Goal: Information Seeking & Learning: Find specific fact

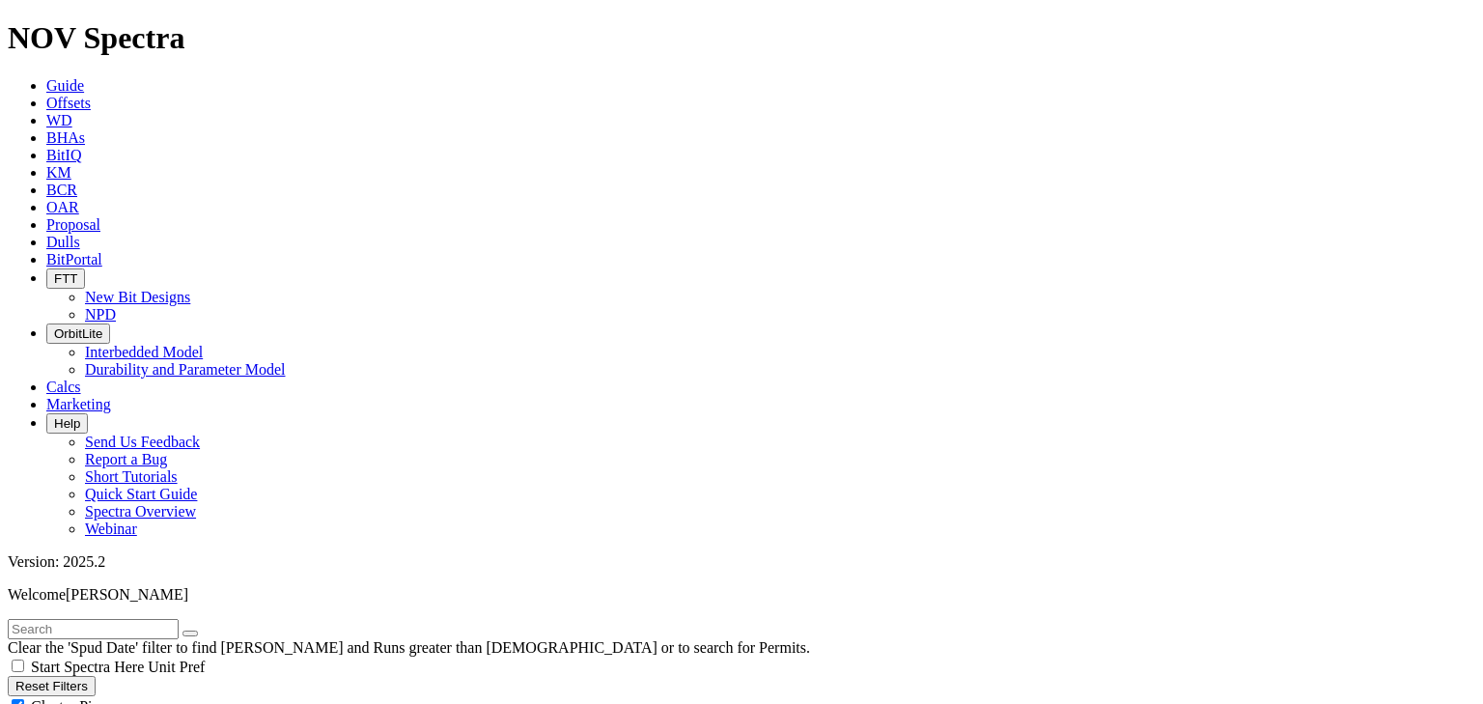
scroll to position [356, 0]
click at [121, 619] on input "text" at bounding box center [93, 629] width 171 height 20
type input "stolten"
radio input "true"
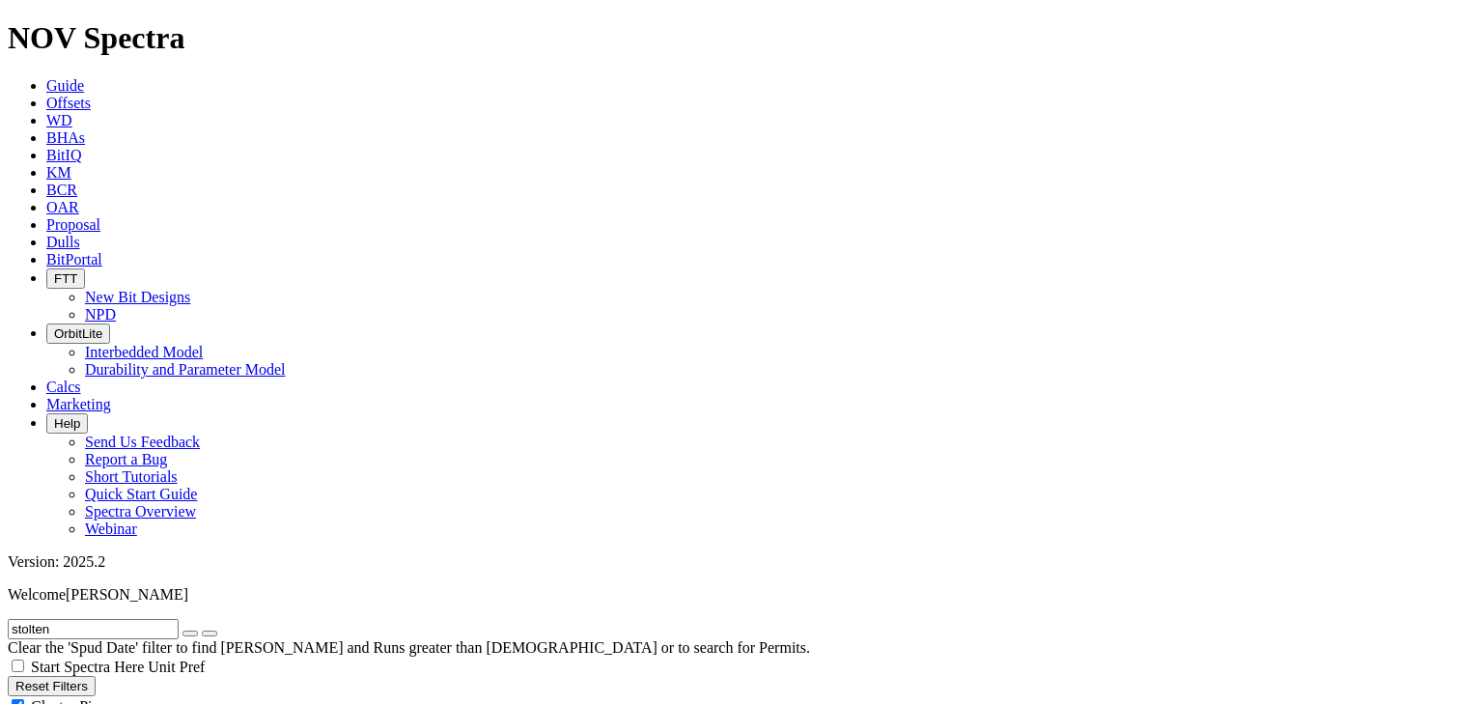
radio input "false"
drag, startPoint x: 65, startPoint y: 77, endPoint x: 42, endPoint y: 69, distance: 23.5
click at [42, 619] on input "stolten" at bounding box center [93, 629] width 171 height 20
type input "stol"
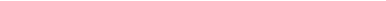
radio input "false"
radio input "true"
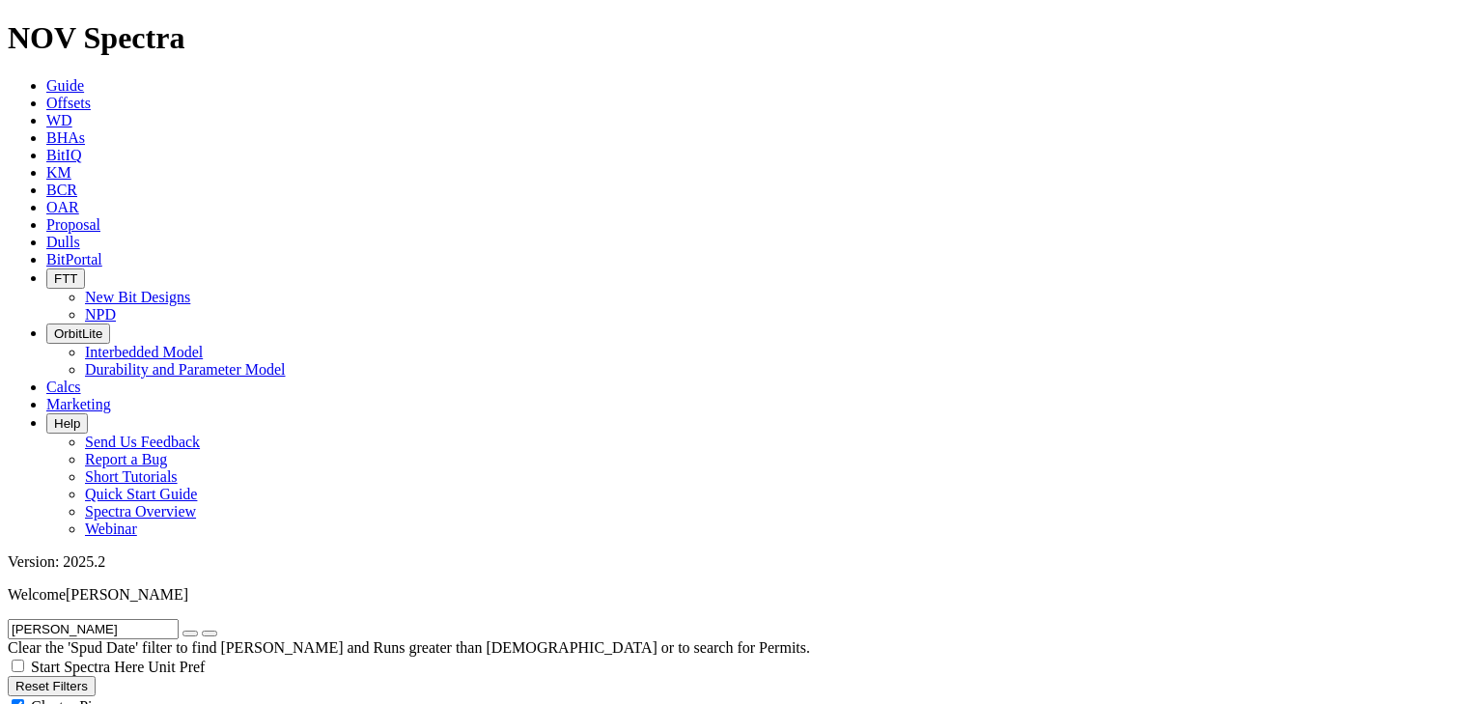
type input "[PERSON_NAME]"
radio input "true"
radio input "false"
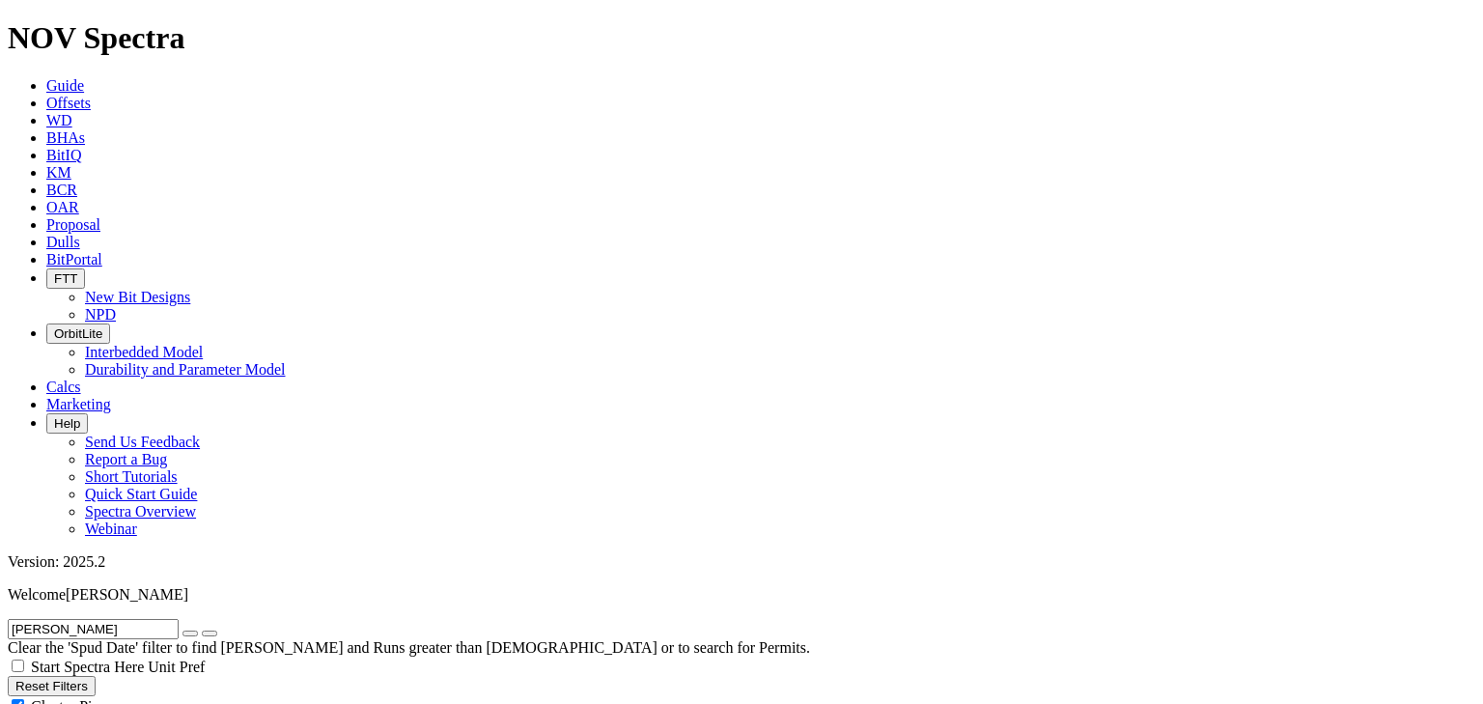
radio input "true"
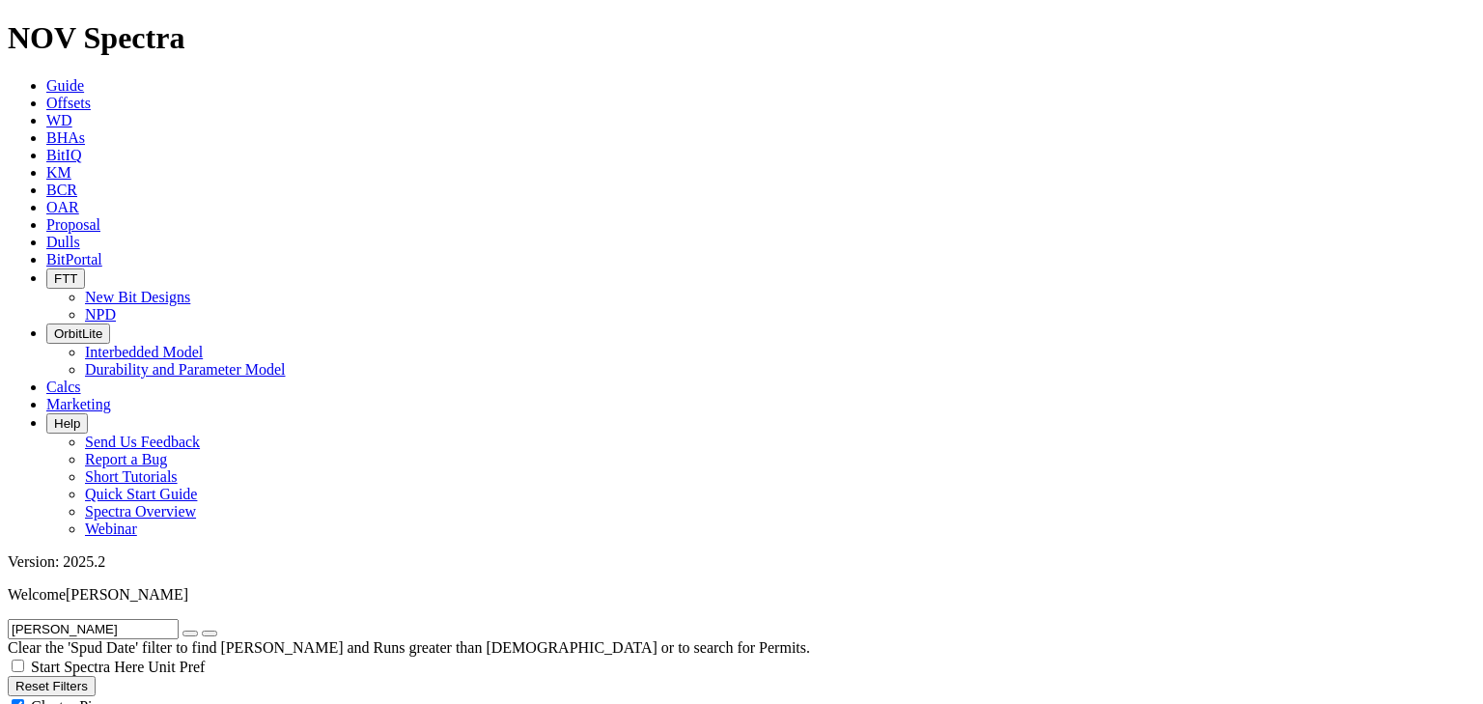
scroll to position [264, 0]
